Goal: Check status: Check status

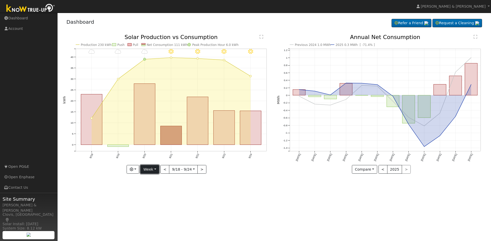
click at [156, 171] on button "Week" at bounding box center [149, 169] width 19 height 9
click at [155, 195] on link "Month" at bounding box center [159, 194] width 36 height 7
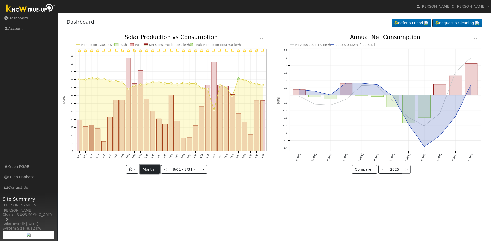
click at [156, 170] on button "Month" at bounding box center [150, 169] width 20 height 9
click at [154, 200] on link "Year" at bounding box center [158, 201] width 36 height 7
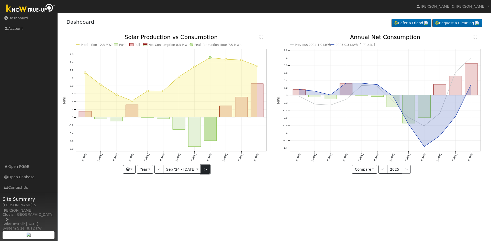
click at [206, 171] on button ">" at bounding box center [205, 169] width 9 height 9
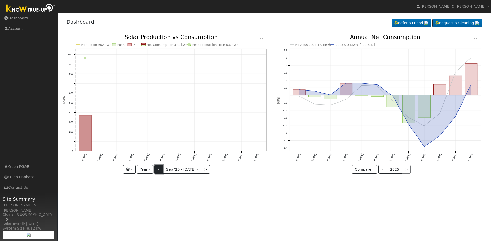
click at [160, 169] on button "<" at bounding box center [158, 169] width 9 height 9
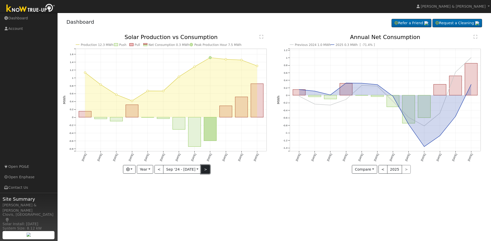
click at [206, 170] on button ">" at bounding box center [205, 169] width 9 height 9
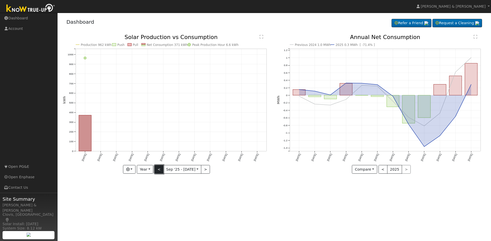
click at [158, 169] on button "<" at bounding box center [158, 169] width 9 height 9
type input "2024-09-01"
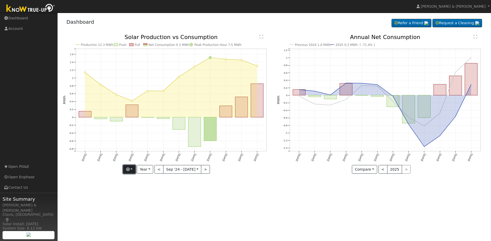
click at [132, 169] on button "button" at bounding box center [129, 169] width 13 height 9
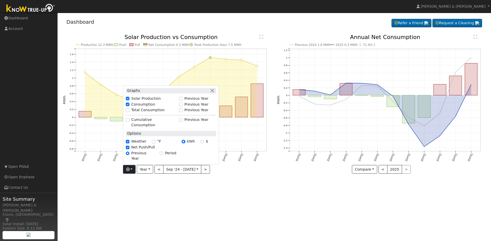
click at [137, 189] on div "User Profile First name Last name Email Email Notifications No Emails No Emails…" at bounding box center [273, 127] width 433 height 229
